Goal: Navigation & Orientation: Find specific page/section

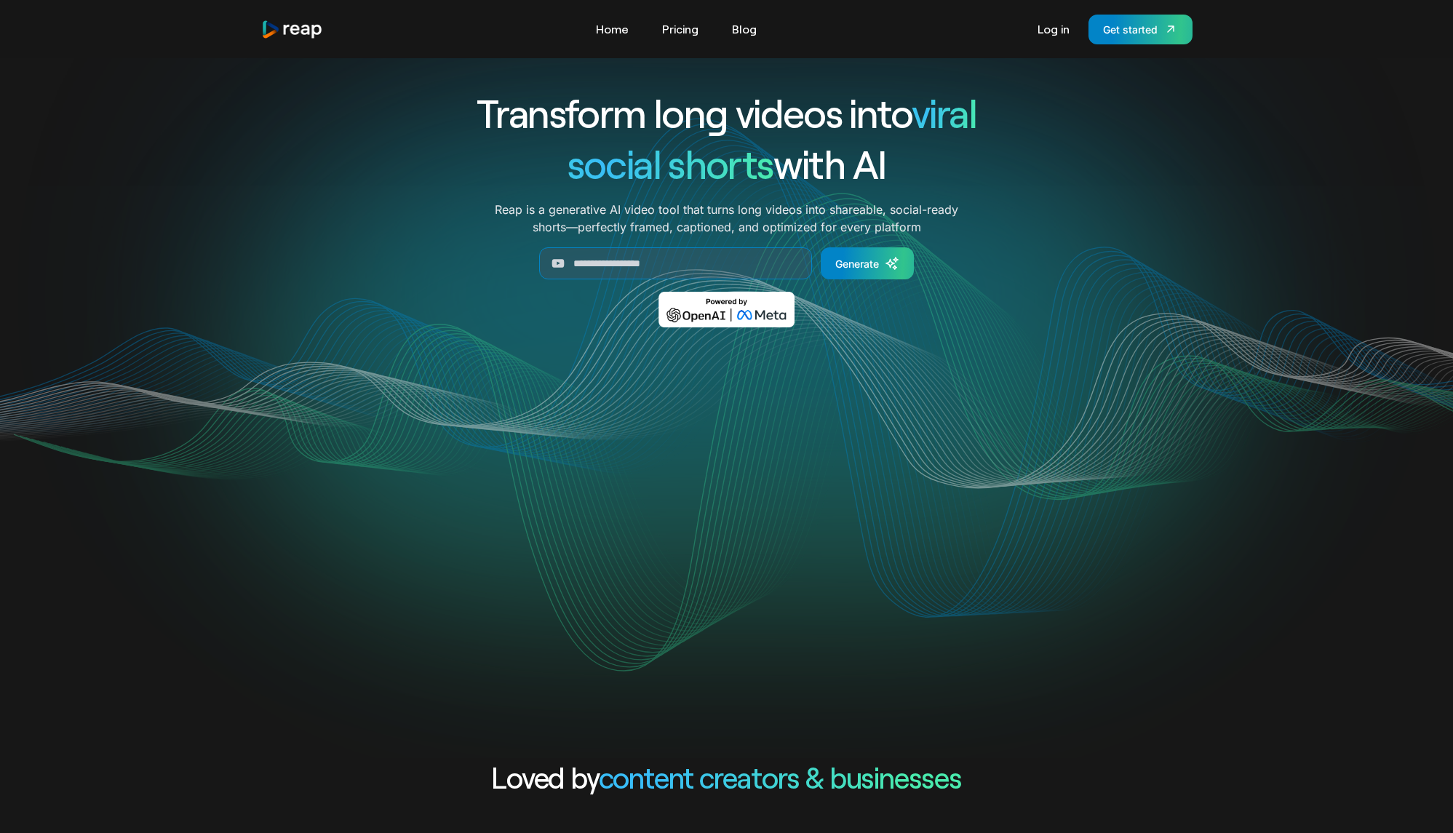
click at [1039, 42] on div "Log in Get started" at bounding box center [1111, 30] width 162 height 30
click at [1053, 28] on link "Log in" at bounding box center [1053, 28] width 47 height 23
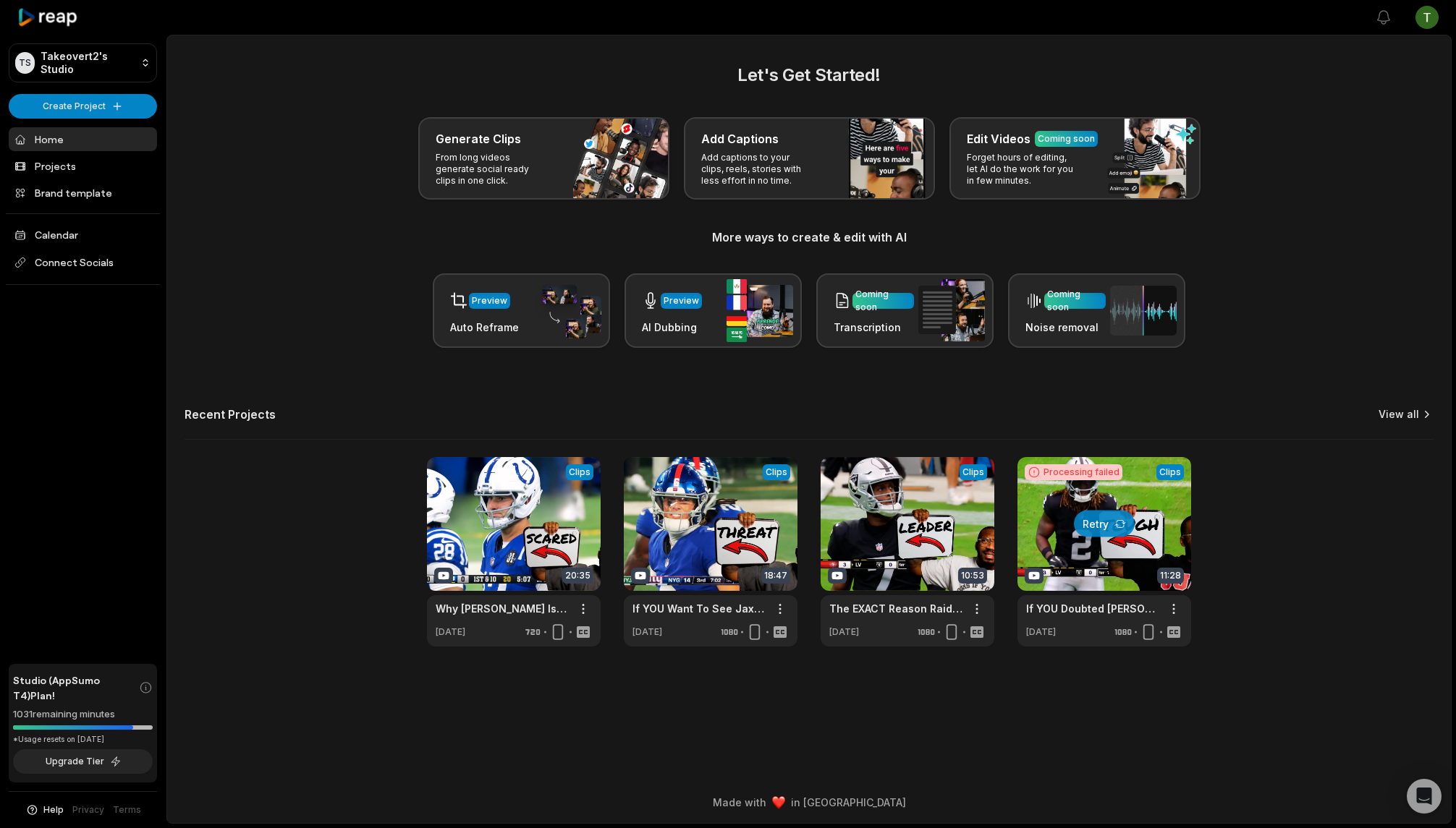
click at [1416, 412] on link "View all" at bounding box center [1398, 414] width 41 height 15
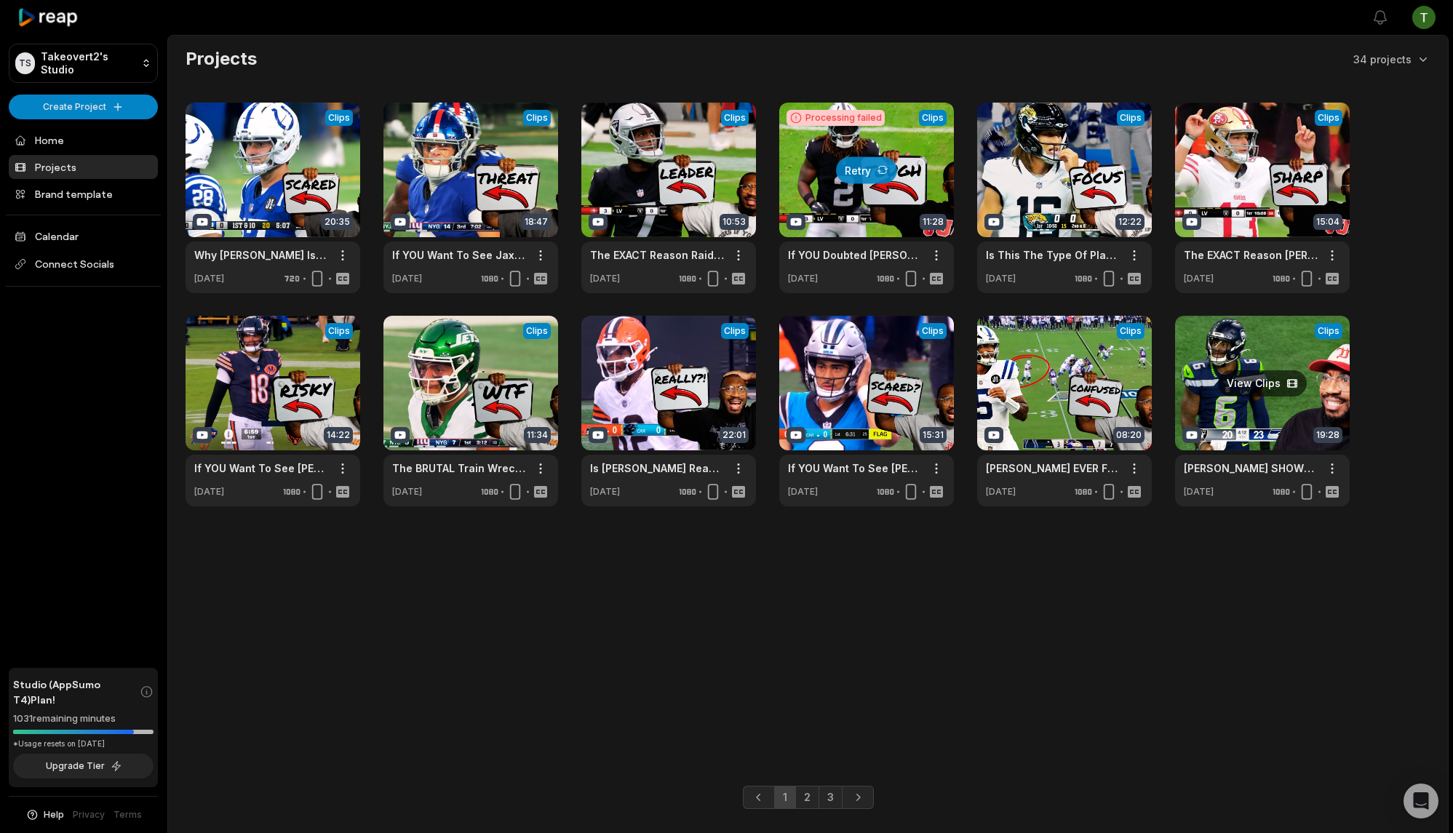
scroll to position [34, 0]
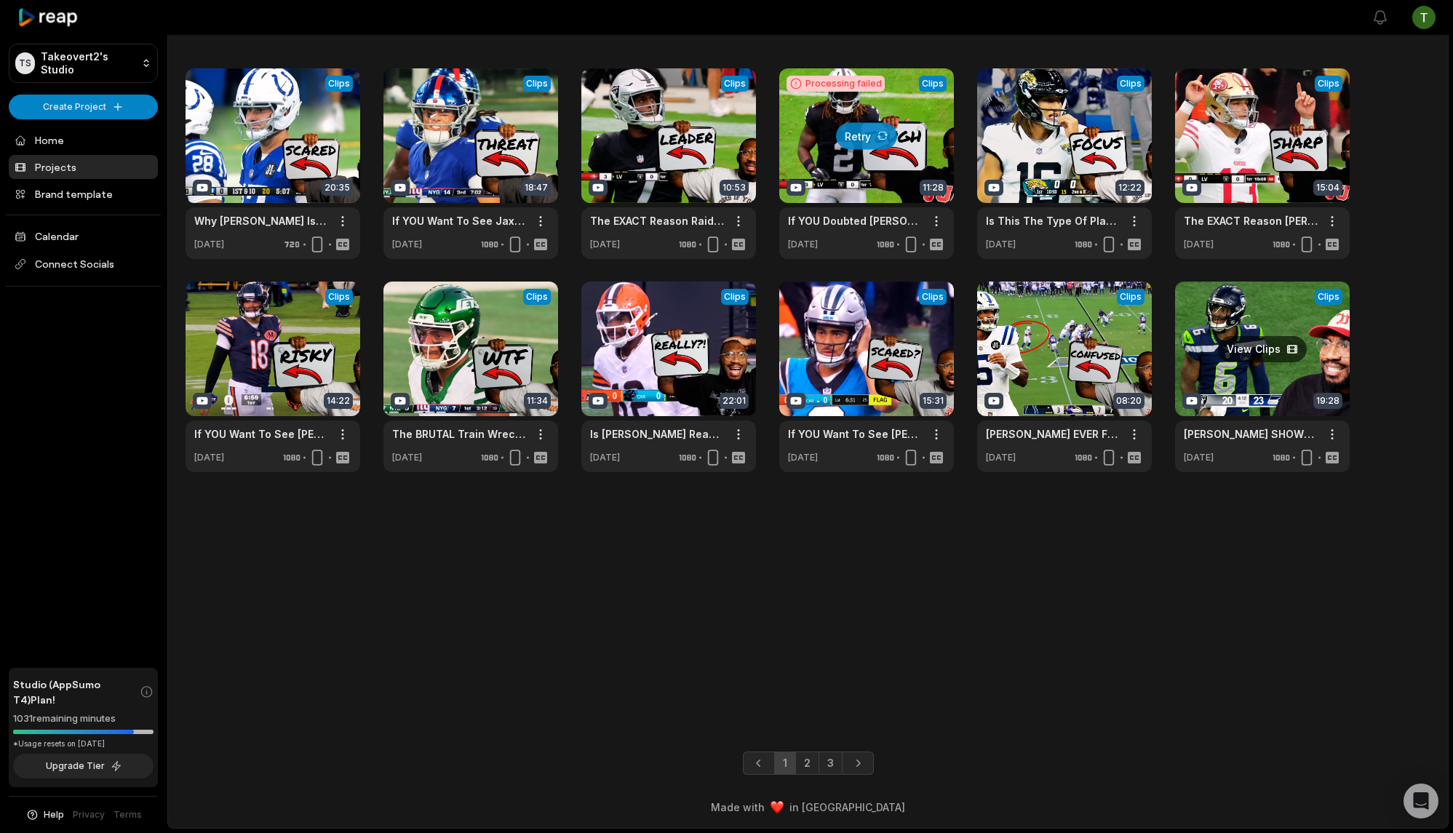
click at [1247, 341] on link at bounding box center [1262, 377] width 175 height 191
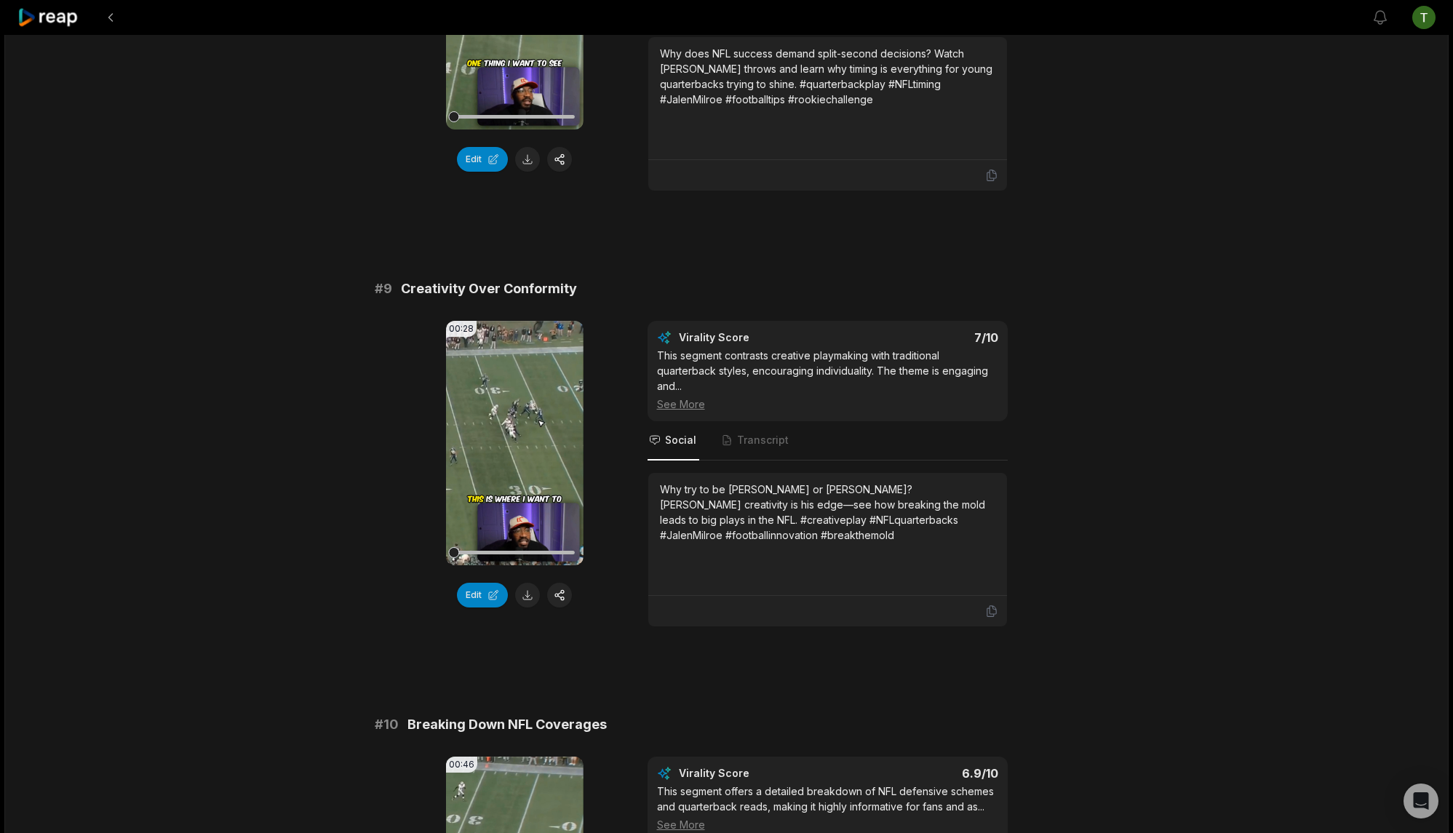
scroll to position [3656, 0]
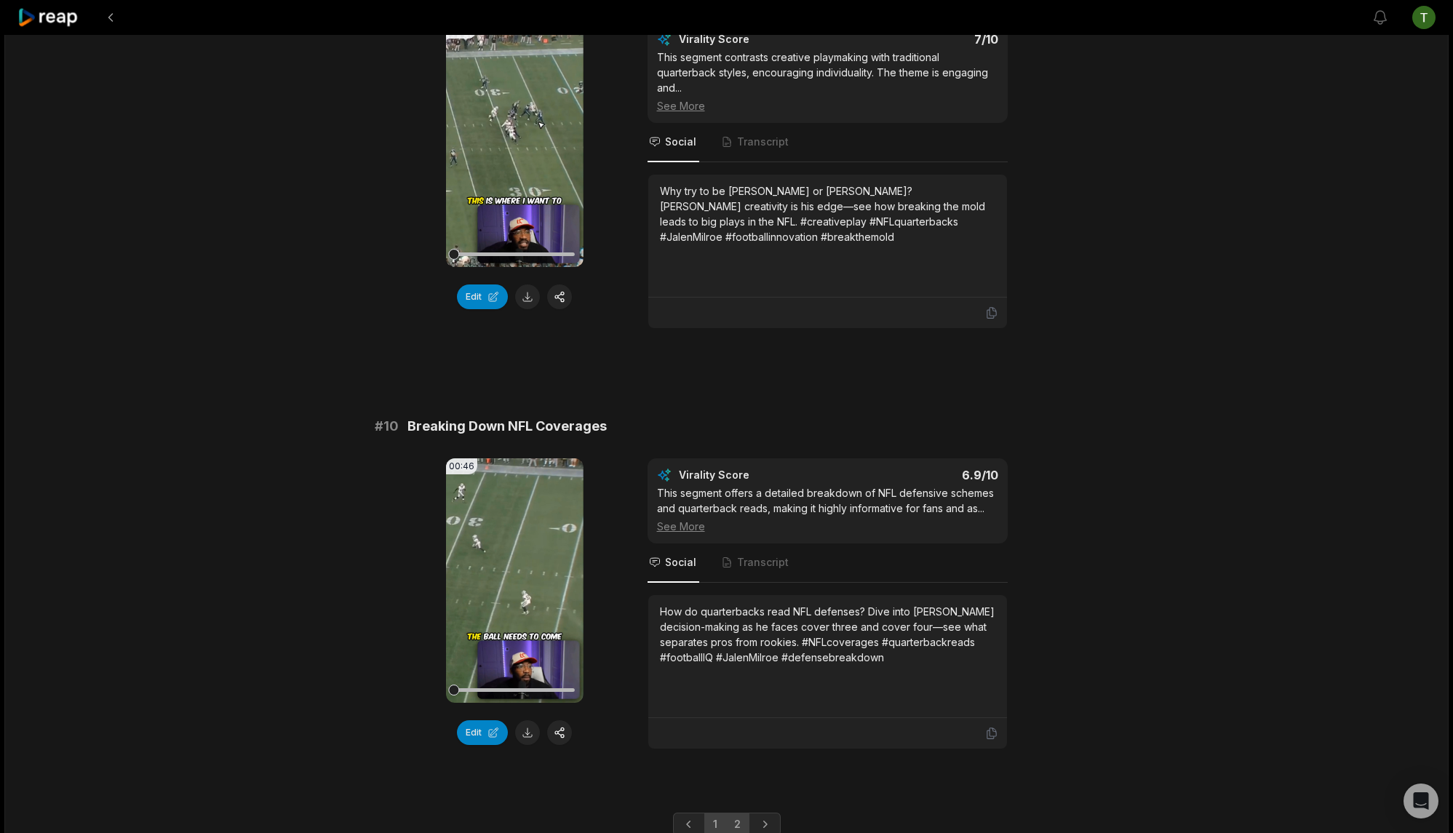
click at [735, 813] on link "2" at bounding box center [737, 824] width 24 height 23
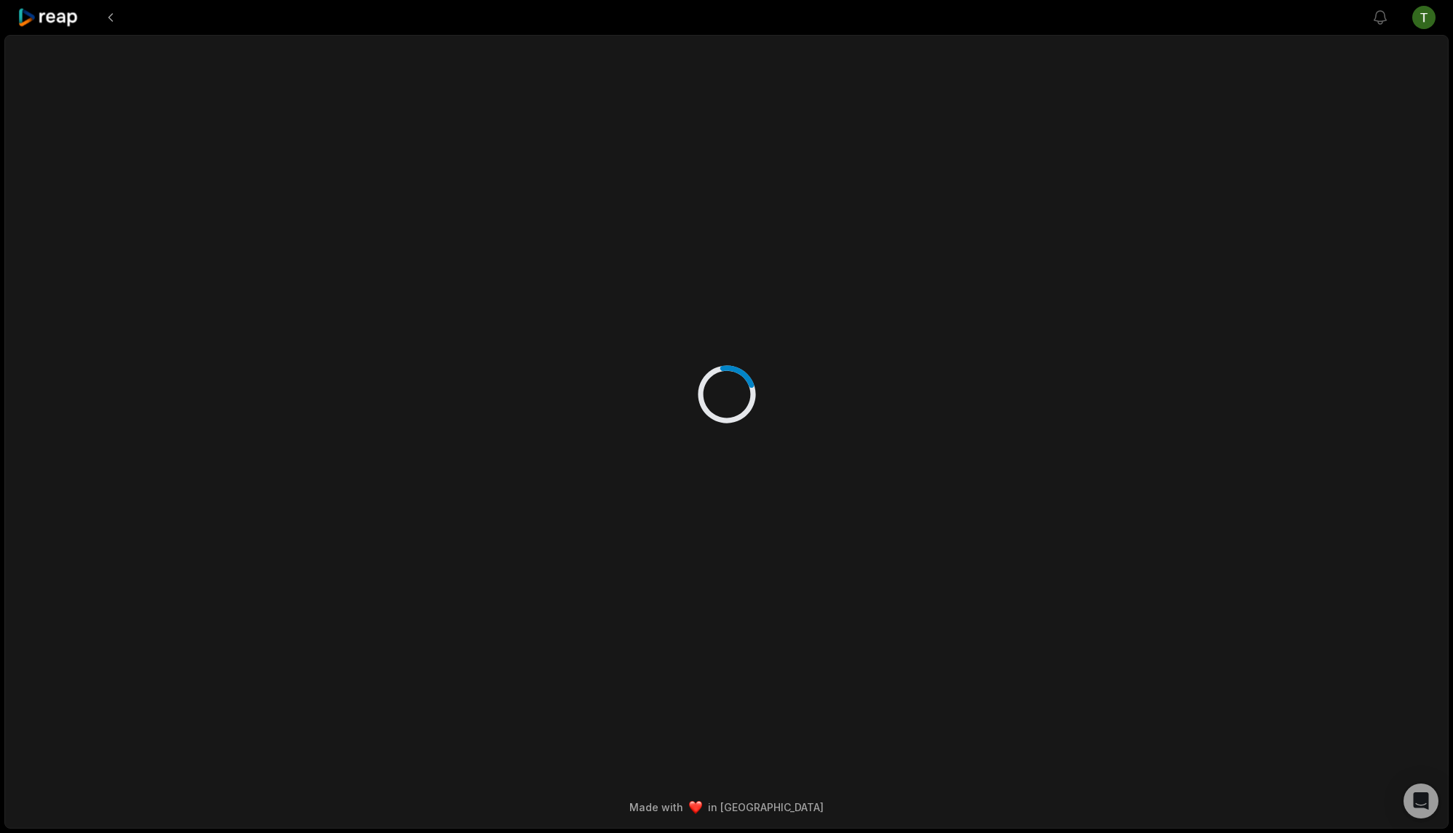
scroll to position [0, 0]
